Goal: Find contact information: Find contact information

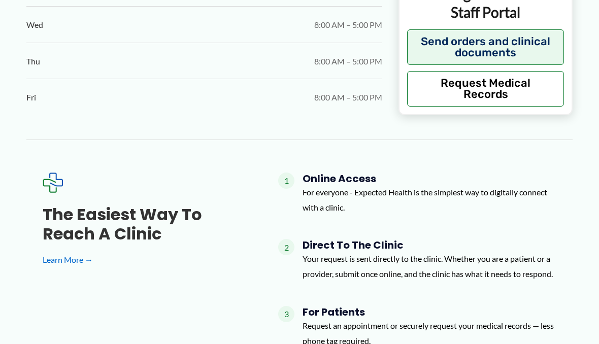
scroll to position [1036, 0]
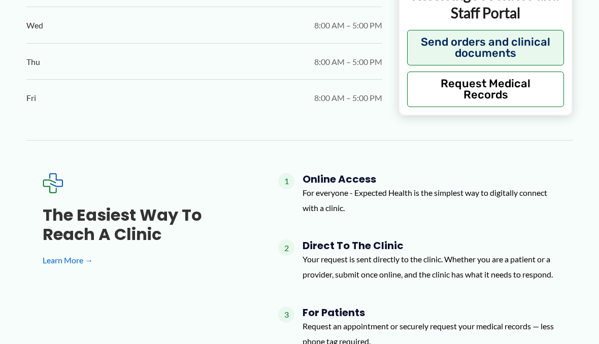
click at [88, 253] on link "Learn More →" at bounding box center [144, 260] width 203 height 15
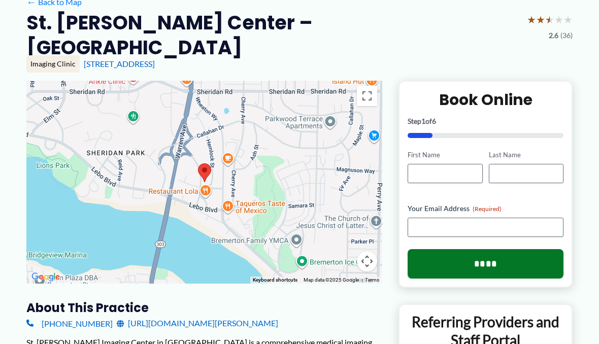
scroll to position [85, 0]
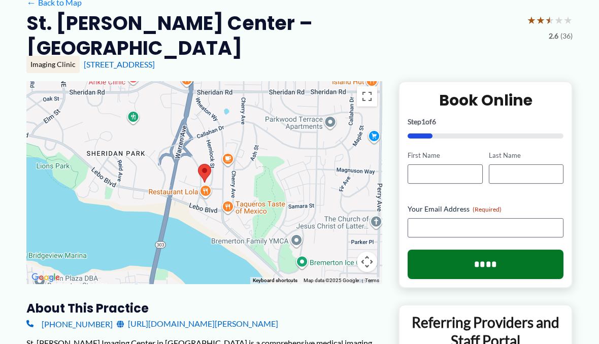
click at [71, 316] on link "(360) 337-6500" at bounding box center [69, 323] width 86 height 15
click at [84, 316] on link "(360) 337-6500" at bounding box center [69, 323] width 86 height 15
click at [75, 316] on link "(360) 337-6500" at bounding box center [69, 323] width 86 height 15
